Goal: Information Seeking & Learning: Compare options

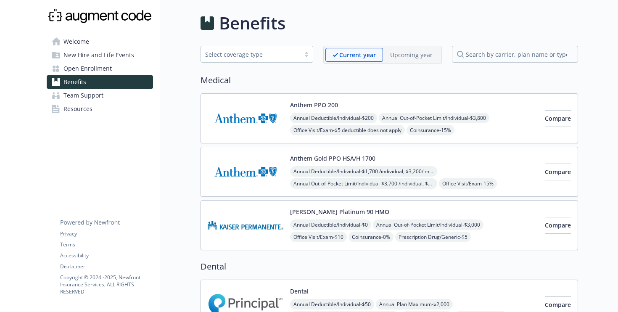
click at [68, 13] on img at bounding box center [100, 16] width 106 height 18
click at [545, 124] on button "Compare" at bounding box center [558, 118] width 26 height 17
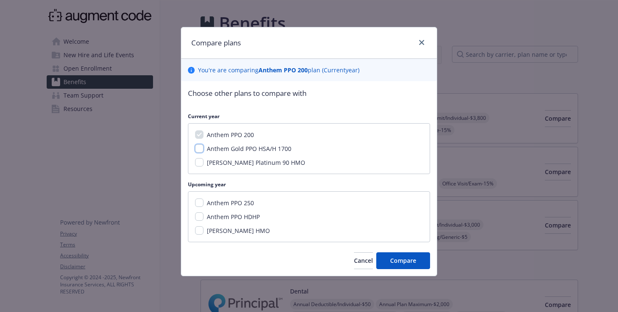
click at [202, 151] on input "Anthem Gold PPO HSA/H 1700" at bounding box center [199, 148] width 8 height 8
checkbox input "false"
click at [388, 266] on button "Compare" at bounding box center [403, 260] width 54 height 17
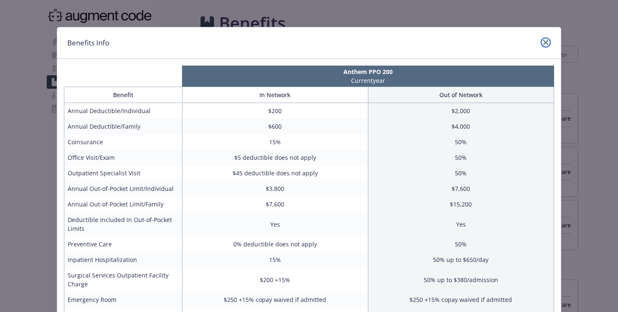
click at [545, 47] on link "close" at bounding box center [545, 42] width 10 height 10
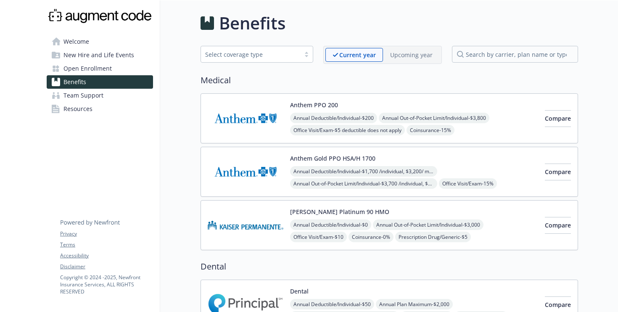
click at [259, 111] on img at bounding box center [246, 118] width 76 height 36
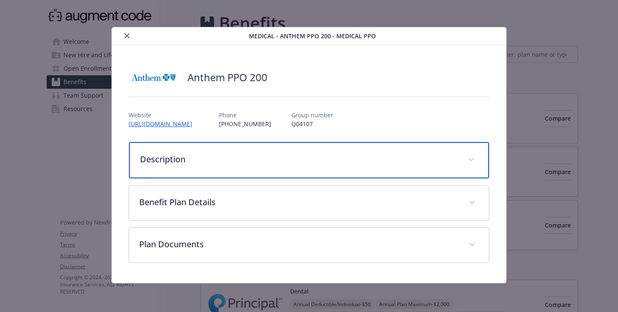
click at [303, 149] on div "Description" at bounding box center [309, 160] width 360 height 36
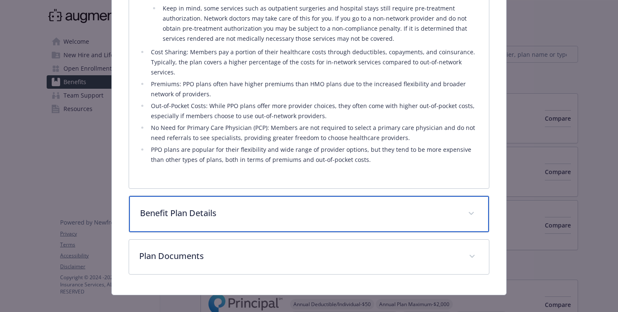
click at [272, 207] on p "Benefit Plan Details" at bounding box center [299, 213] width 318 height 13
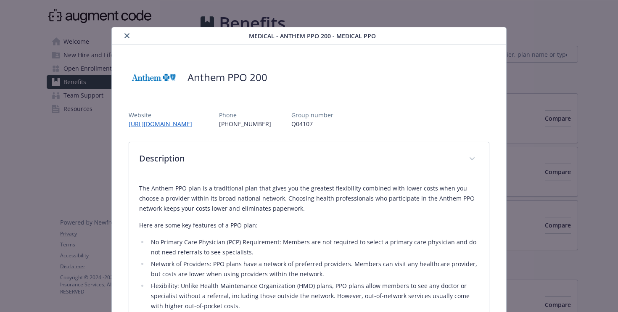
click at [128, 34] on icon "close" at bounding box center [126, 35] width 5 height 5
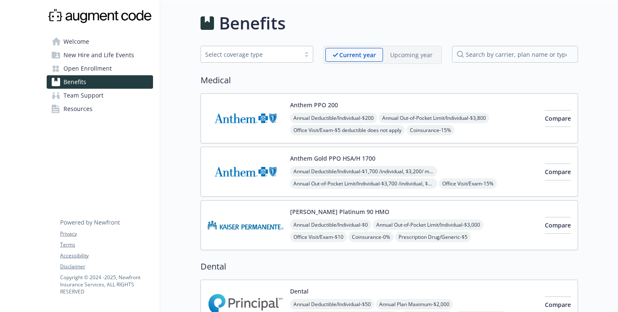
click at [269, 167] on img at bounding box center [246, 172] width 76 height 36
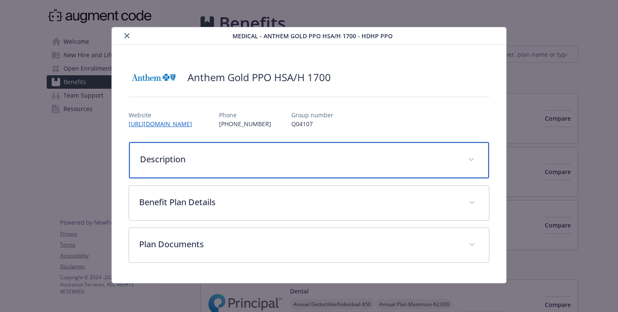
click at [294, 166] on div "Description" at bounding box center [309, 160] width 360 height 36
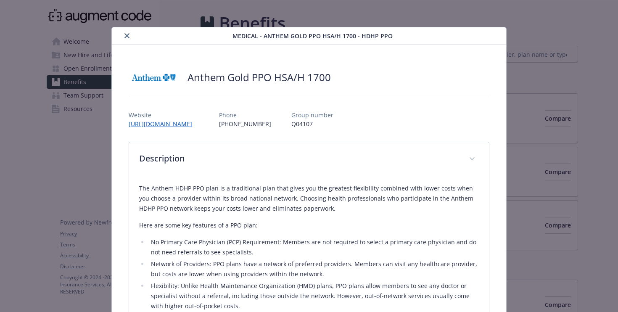
click at [124, 34] on icon "close" at bounding box center [126, 35] width 5 height 5
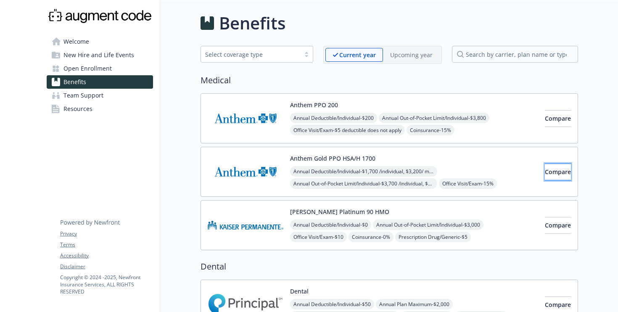
click at [550, 172] on span "Compare" at bounding box center [558, 172] width 26 height 8
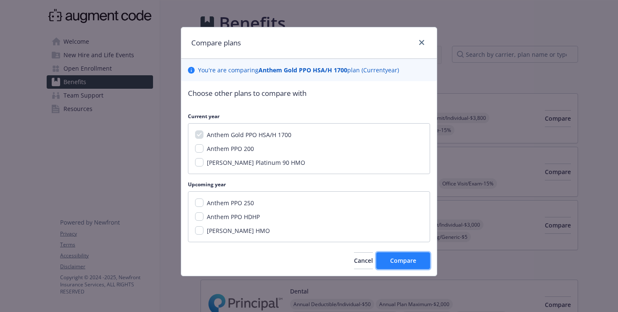
click at [389, 255] on button "Compare" at bounding box center [403, 260] width 54 height 17
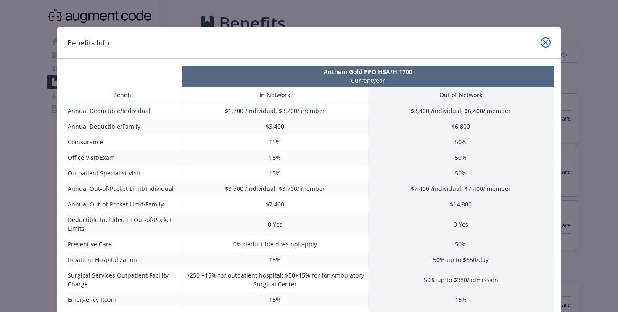
click at [548, 46] on link "close" at bounding box center [545, 42] width 10 height 10
